Goal: Task Accomplishment & Management: Manage account settings

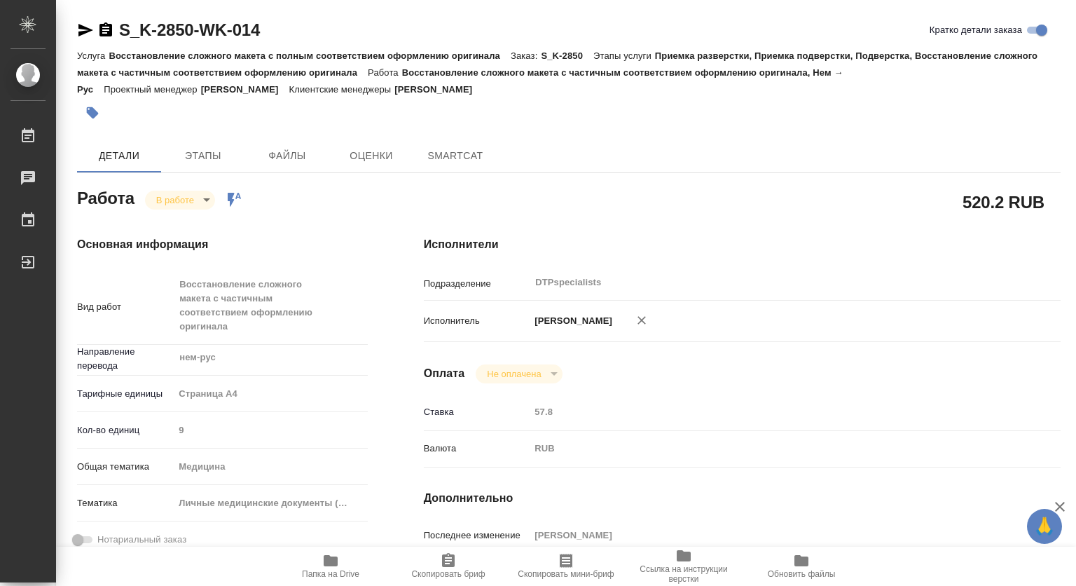
type textarea "x"
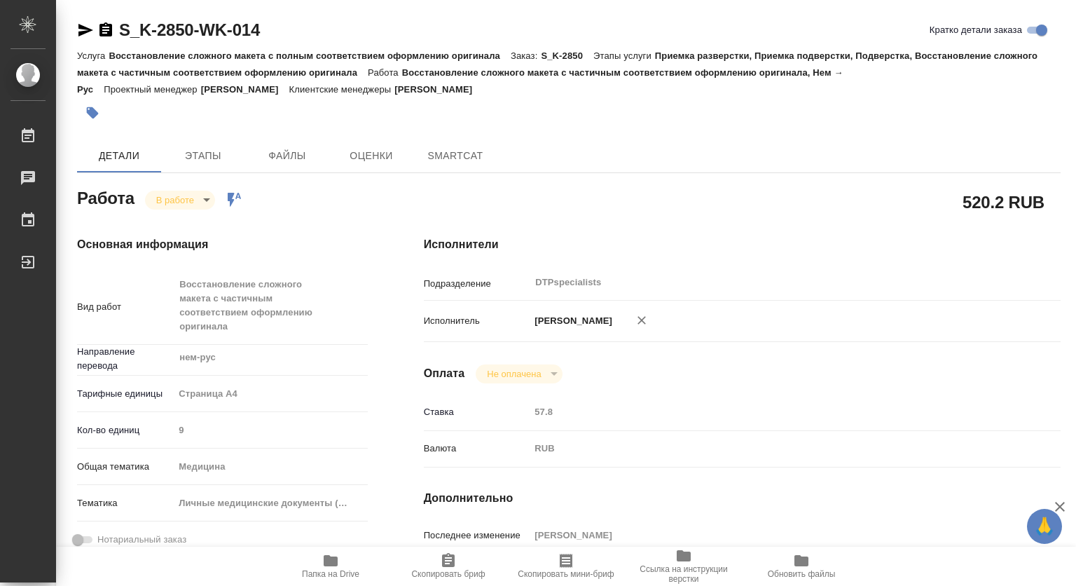
type textarea "x"
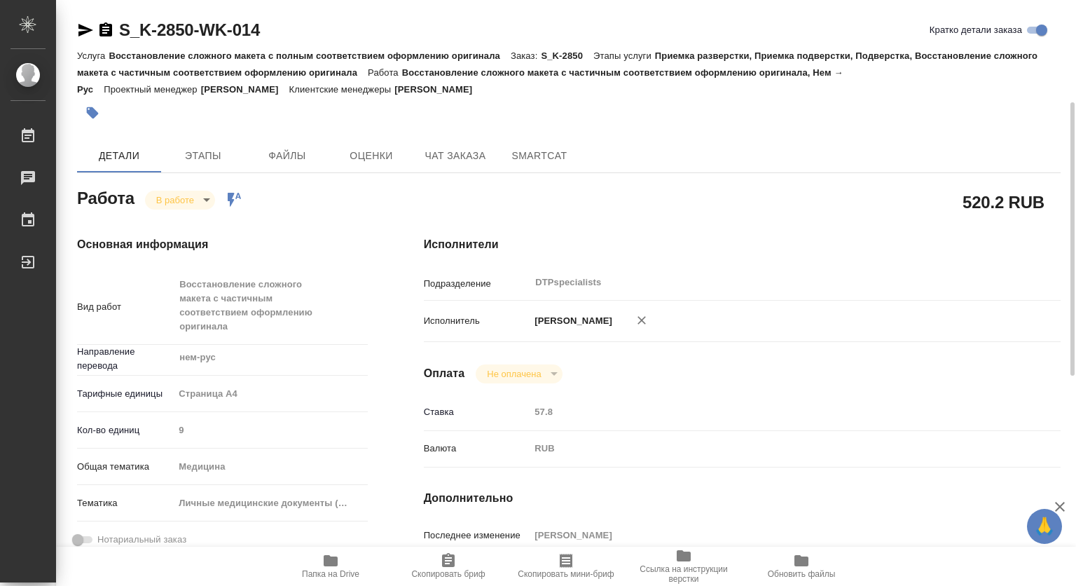
scroll to position [140, 0]
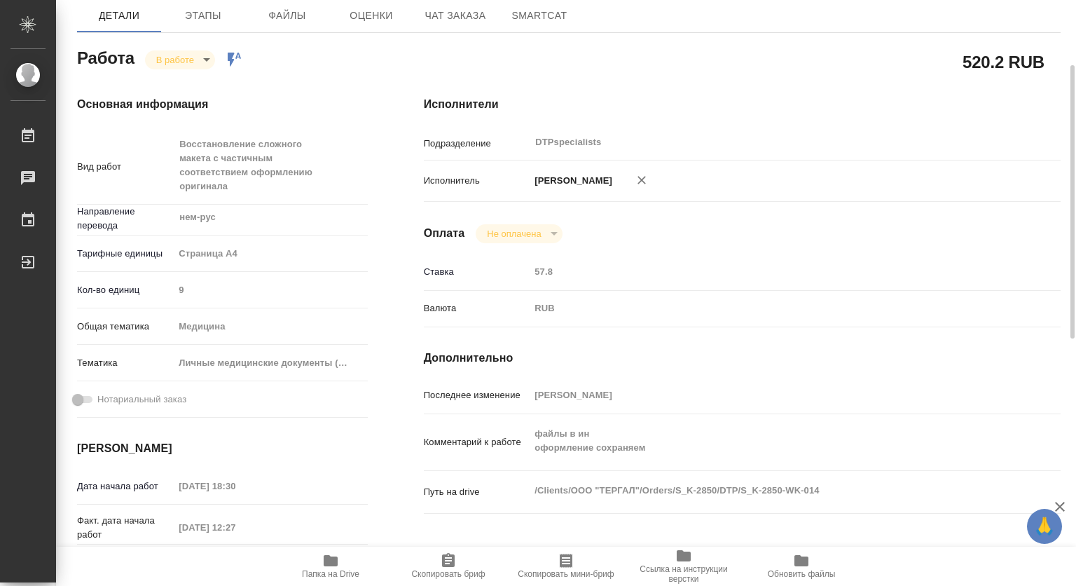
type textarea "x"
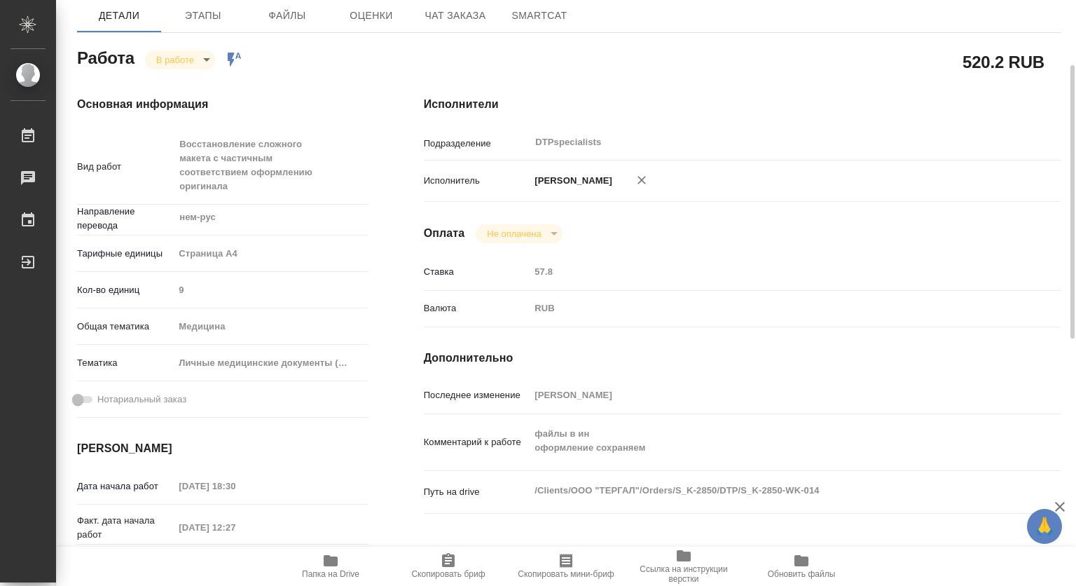
click at [338, 563] on icon "button" at bounding box center [330, 560] width 17 height 17
type textarea "x"
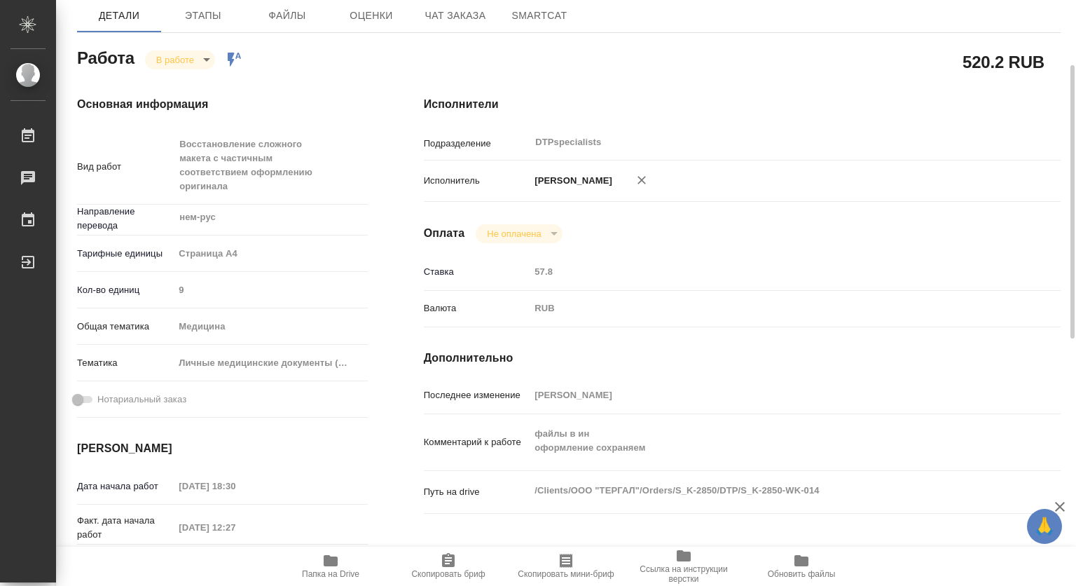
type textarea "x"
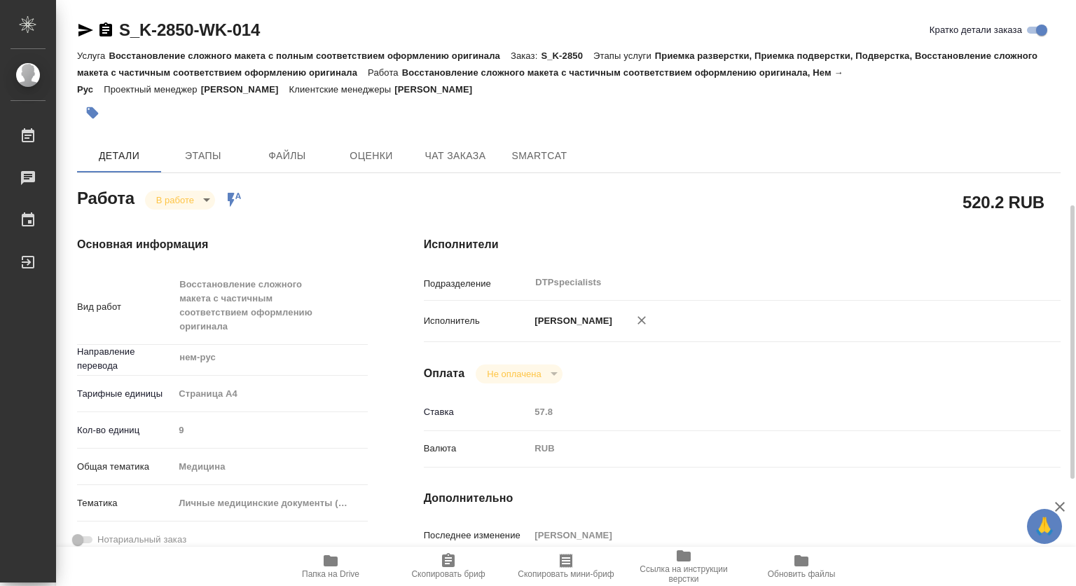
scroll to position [140, 0]
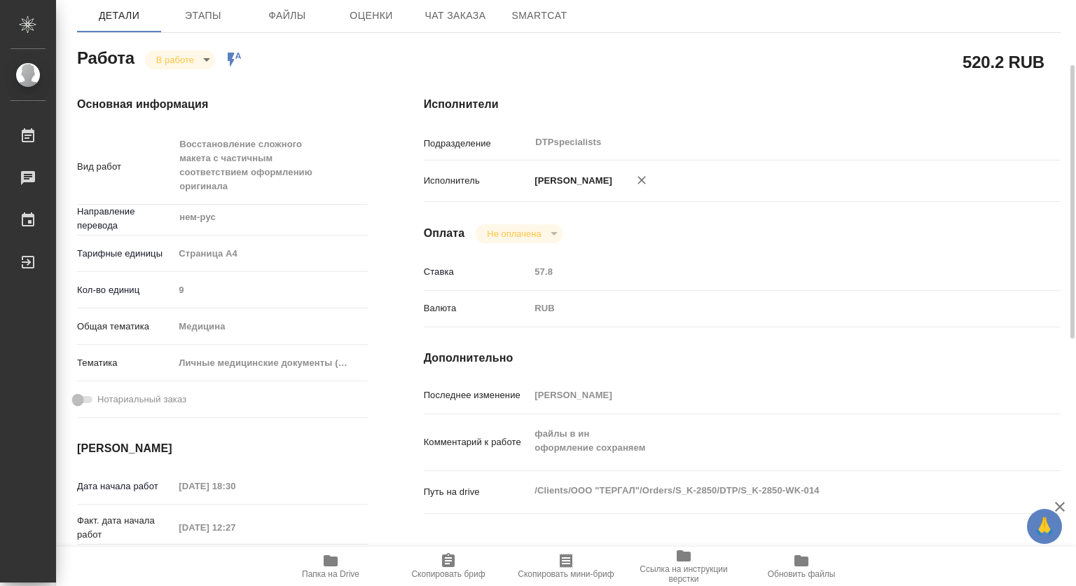
click at [201, 54] on body "🙏 .cls-1 fill:#fff; AWATERA [PERSON_NAME] 0 Чаты График Выйти S_K-2850-WK-014 К…" at bounding box center [538, 293] width 1076 height 586
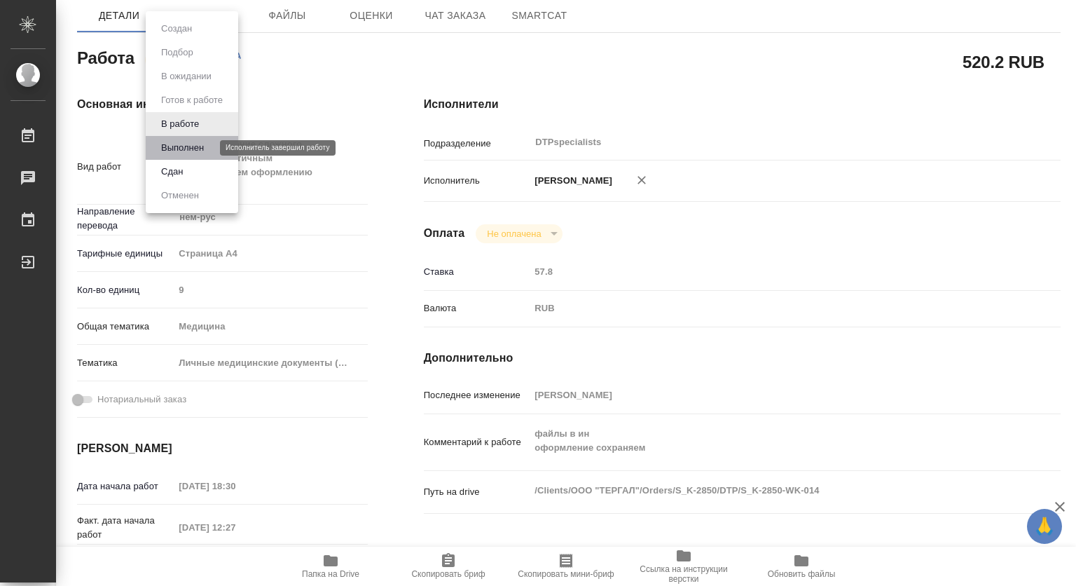
click at [172, 147] on button "Выполнен" at bounding box center [182, 147] width 51 height 15
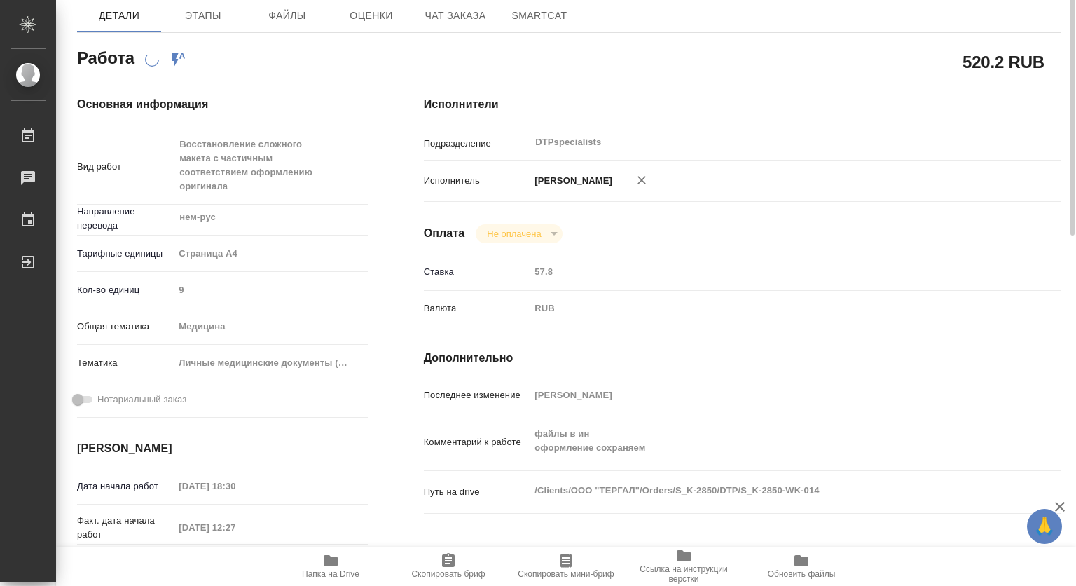
scroll to position [0, 0]
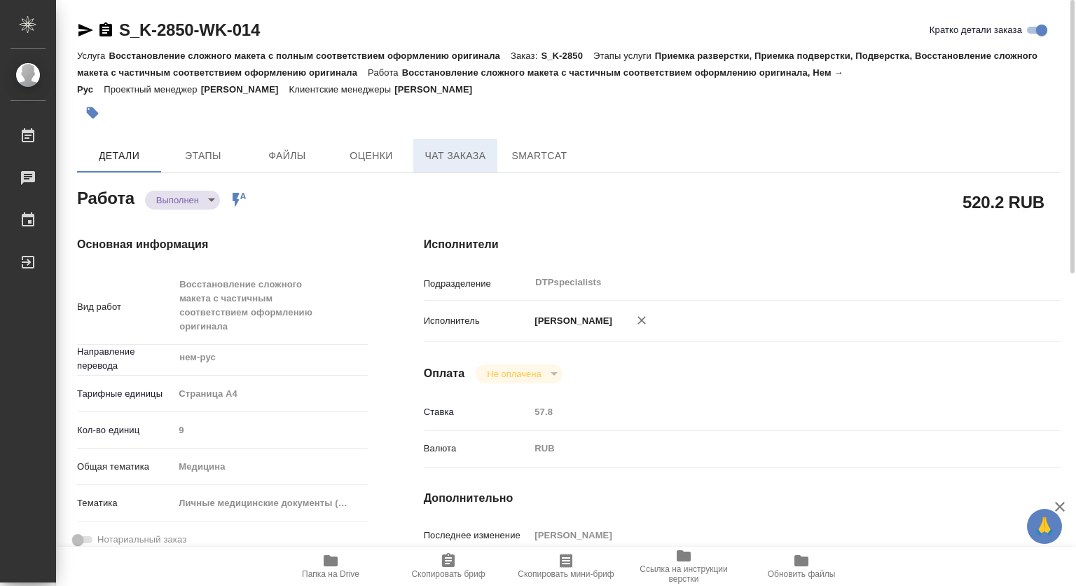
type textarea "x"
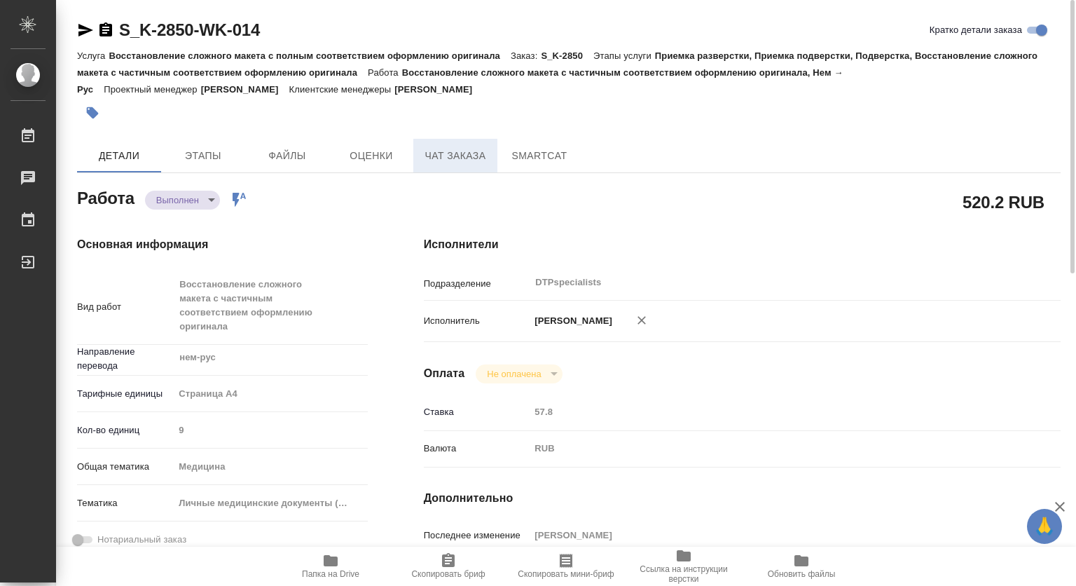
click at [453, 154] on span "Чат заказа" at bounding box center [455, 156] width 67 height 18
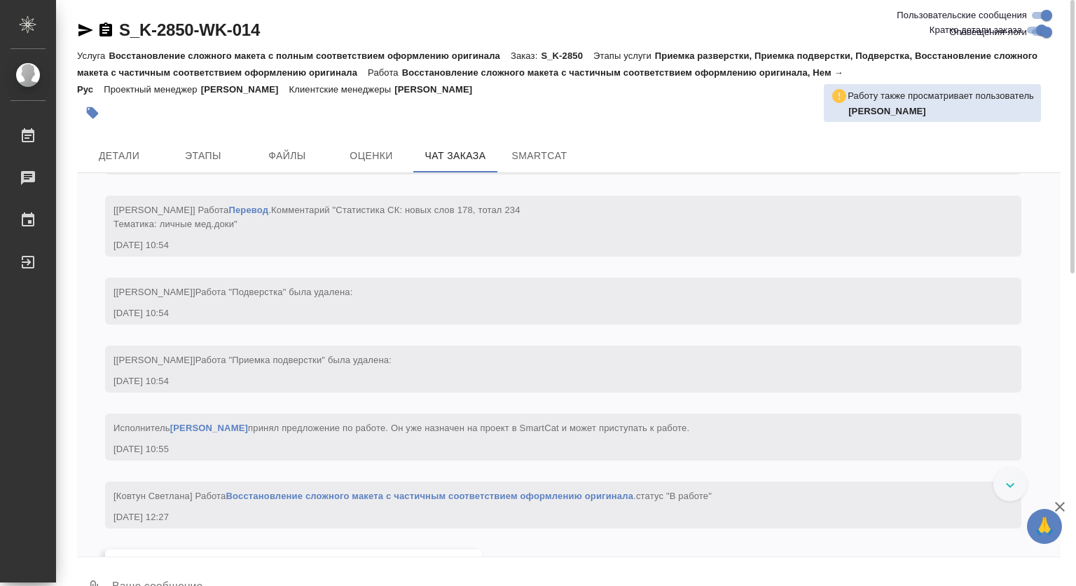
scroll to position [3216, 0]
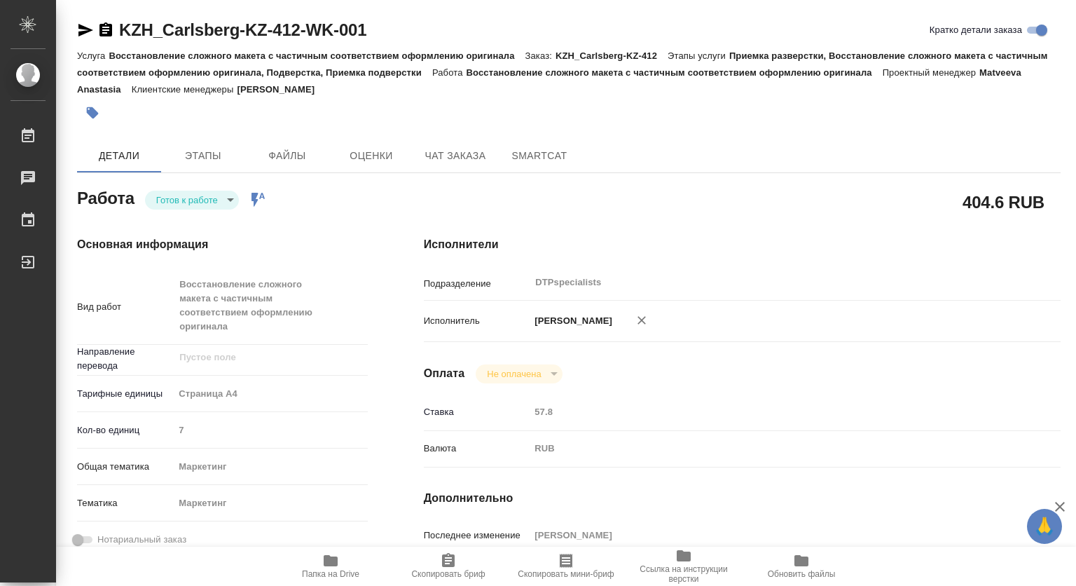
click at [221, 194] on body "🙏 .cls-1 fill:#fff; AWATERA [PERSON_NAME] 0 Чаты График Выйти KZH_Carlsberg-KZ-…" at bounding box center [538, 293] width 1076 height 586
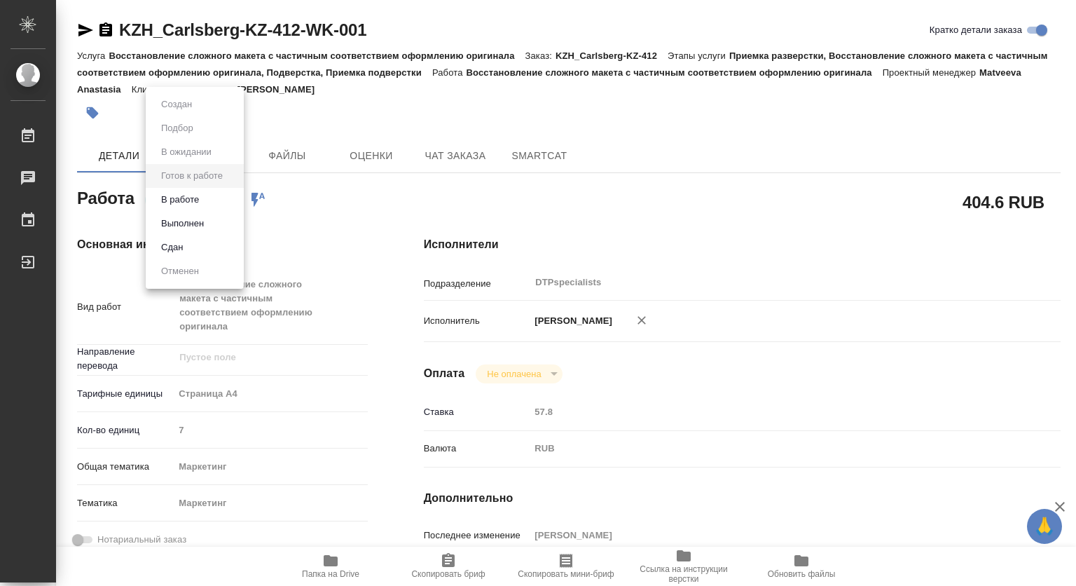
click at [185, 200] on button "В работе" at bounding box center [180, 199] width 46 height 15
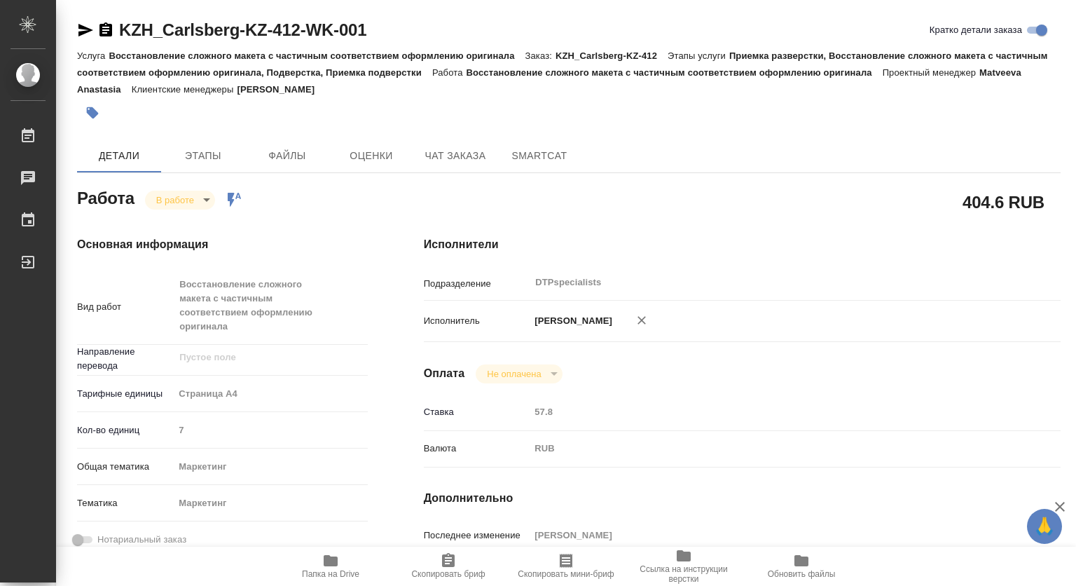
type textarea "x"
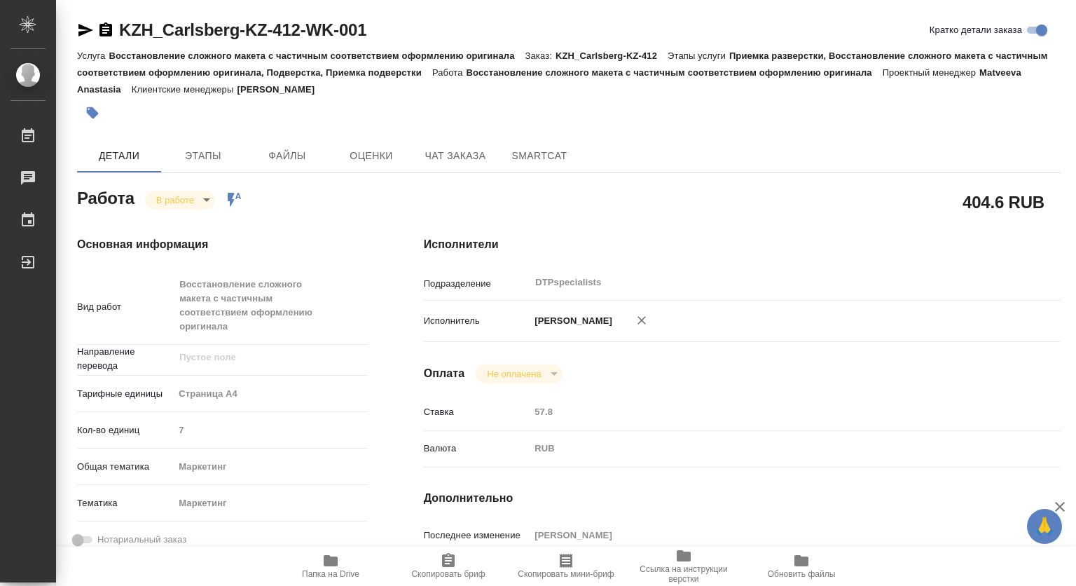
type textarea "x"
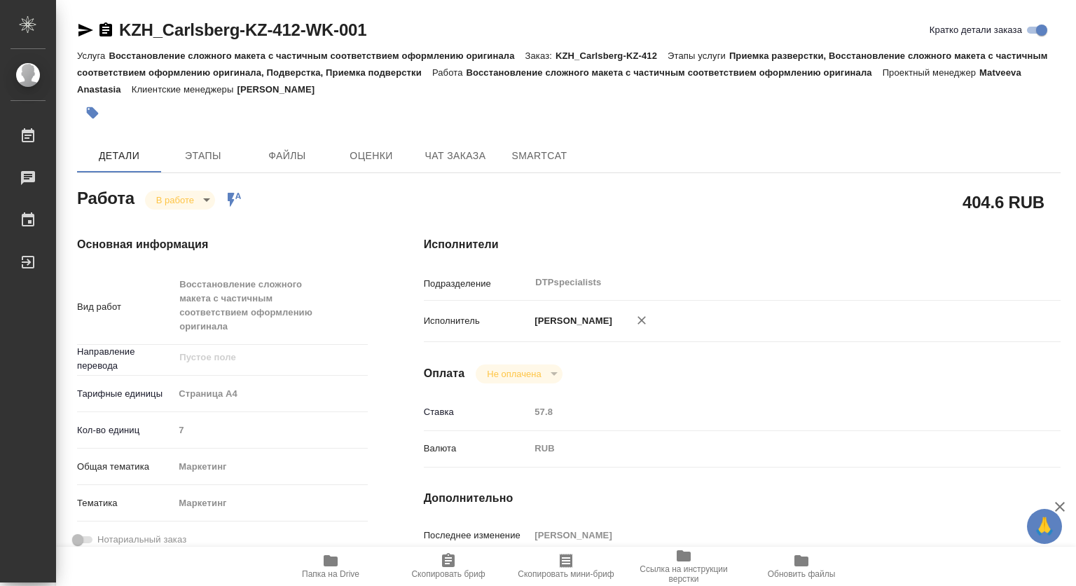
type textarea "x"
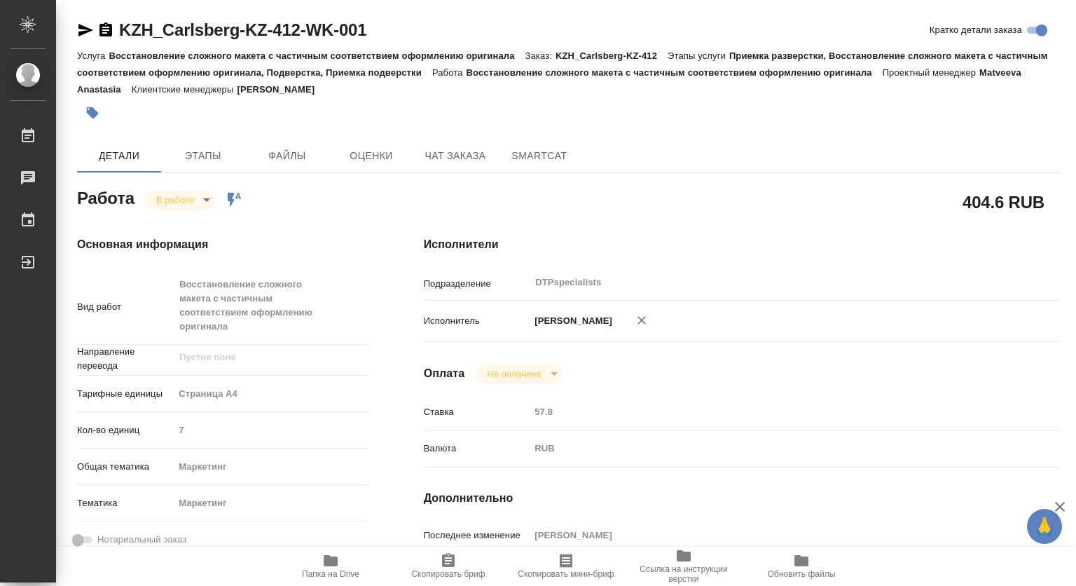
type textarea "x"
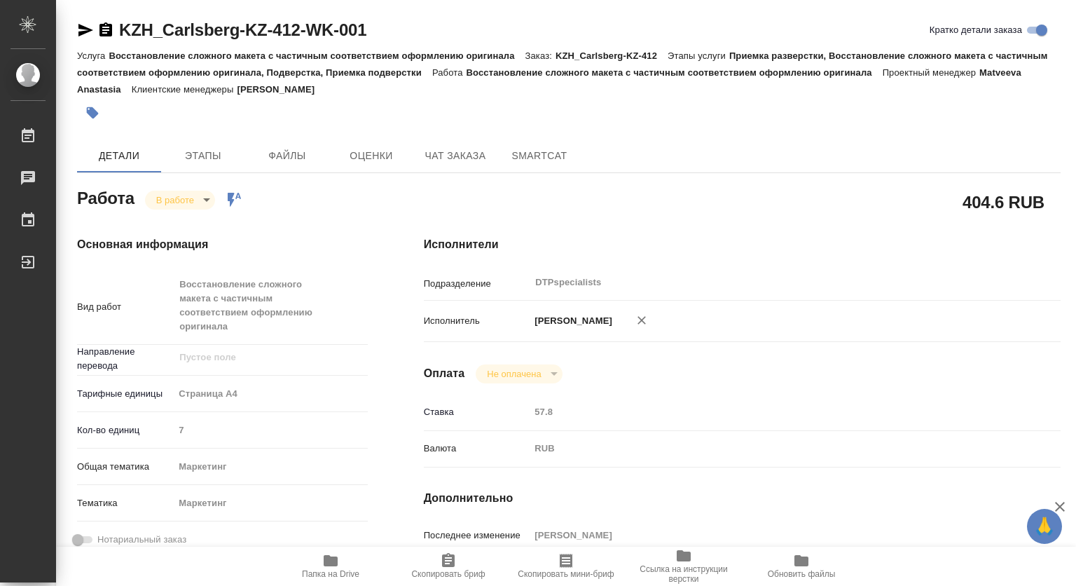
type textarea "x"
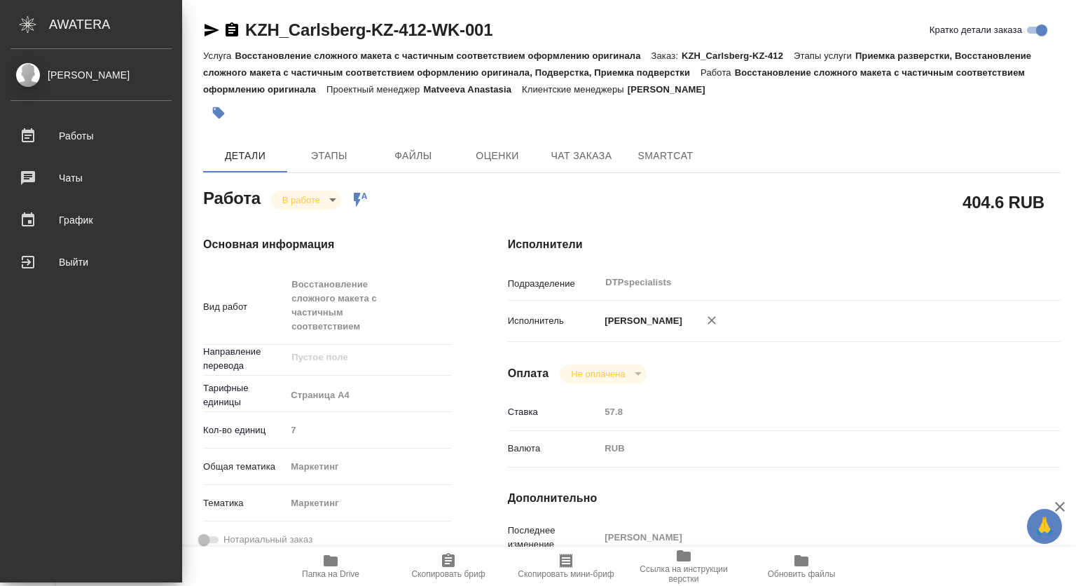
type textarea "x"
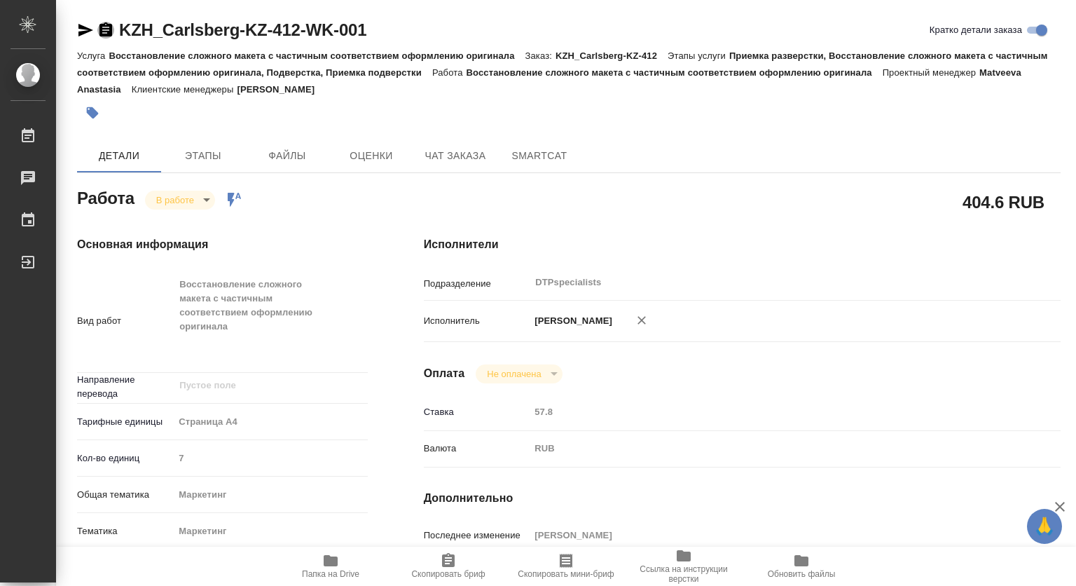
click at [102, 28] on icon "button" at bounding box center [105, 29] width 13 height 14
